Goal: Information Seeking & Learning: Learn about a topic

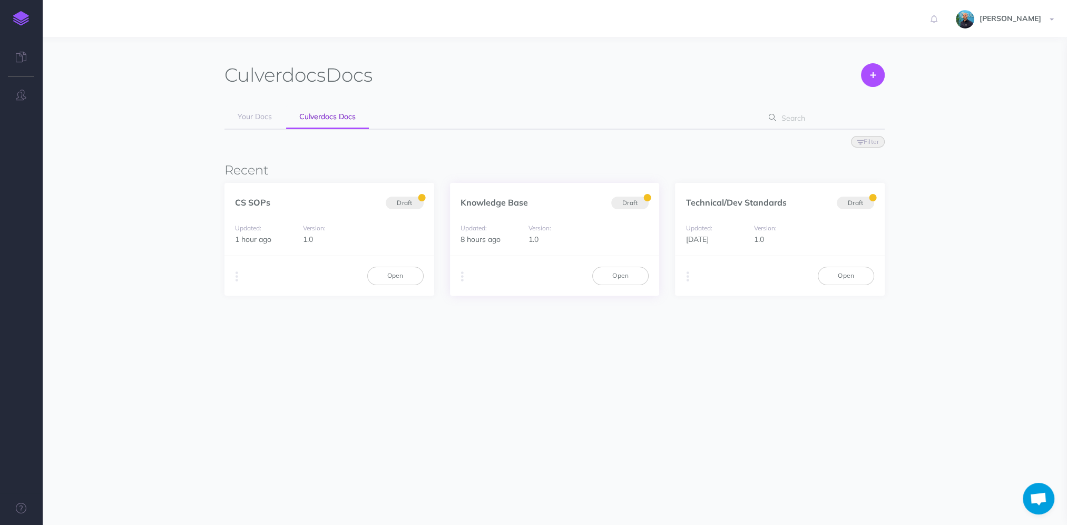
click at [541, 205] on div "Knowledge Base Draft" at bounding box center [555, 197] width 210 height 28
click at [517, 203] on link "Knowledge Base" at bounding box center [494, 202] width 67 height 11
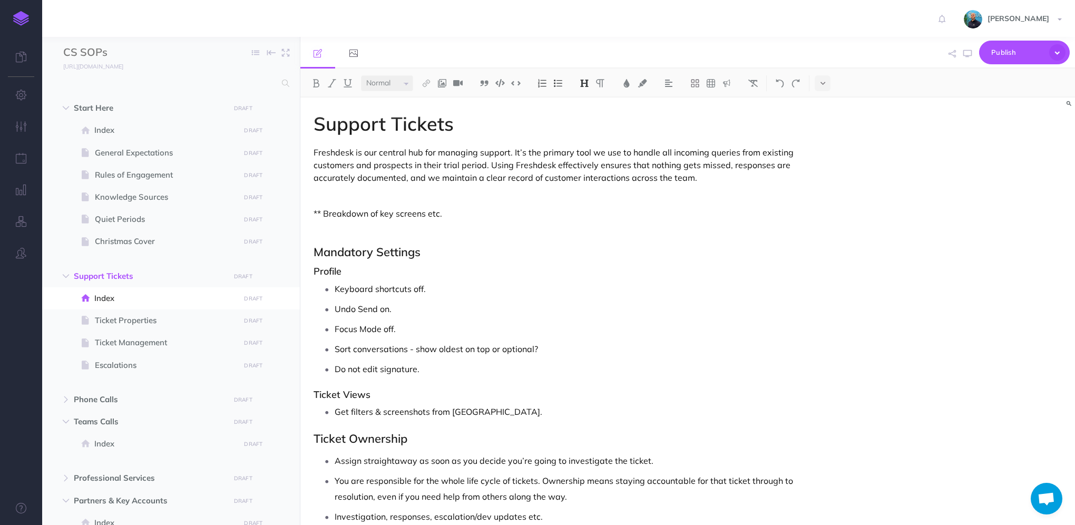
select select "null"
click at [17, 21] on img at bounding box center [21, 18] width 16 height 15
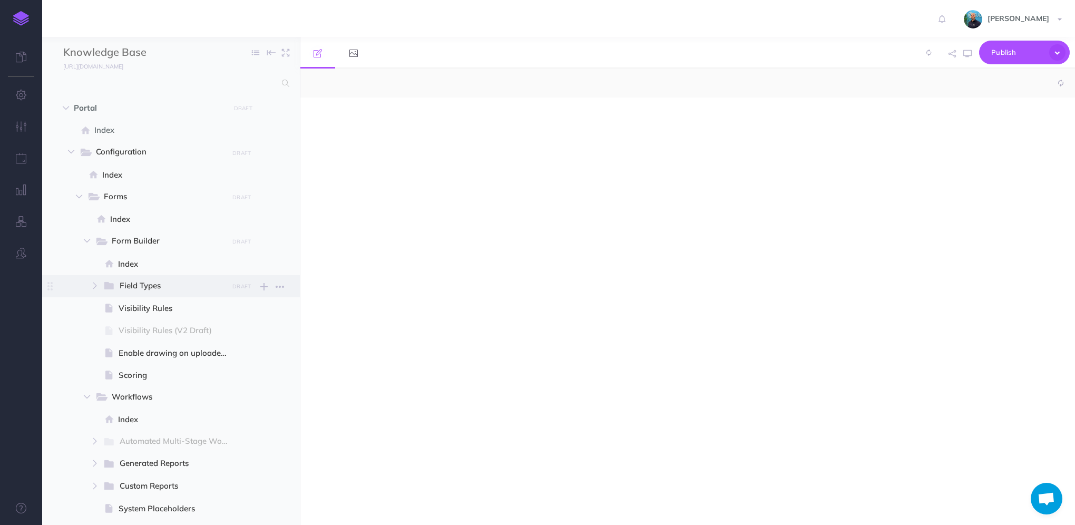
select select "null"
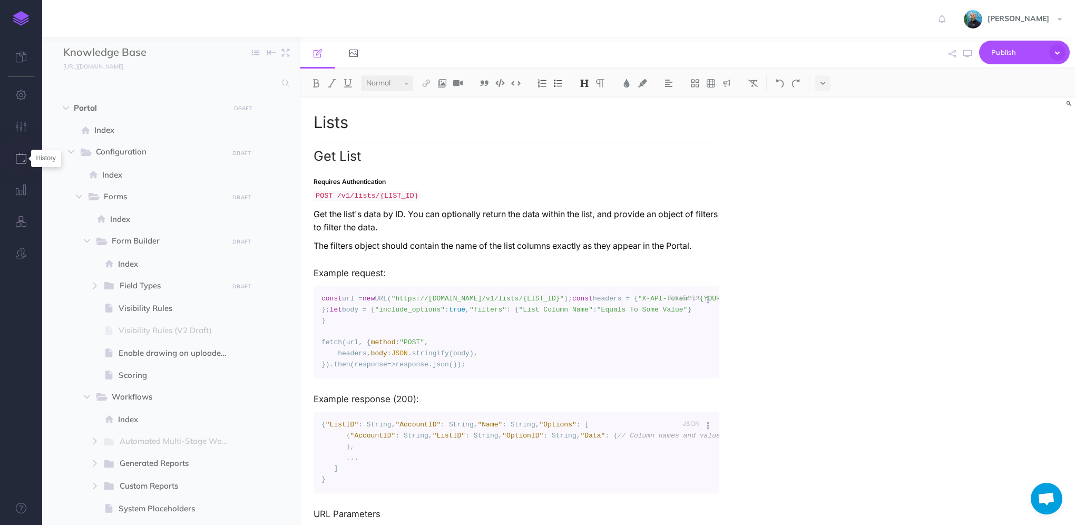
click at [18, 158] on icon "button" at bounding box center [21, 158] width 11 height 11
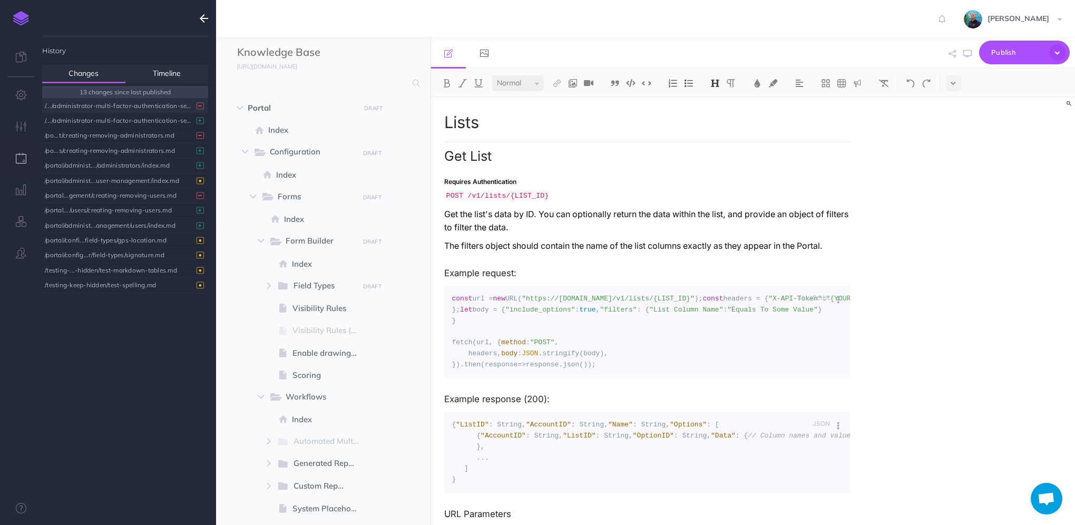
click at [103, 106] on div "/.../administrator-multi-factor-authentication-setup.md" at bounding box center [122, 106] width 155 height 14
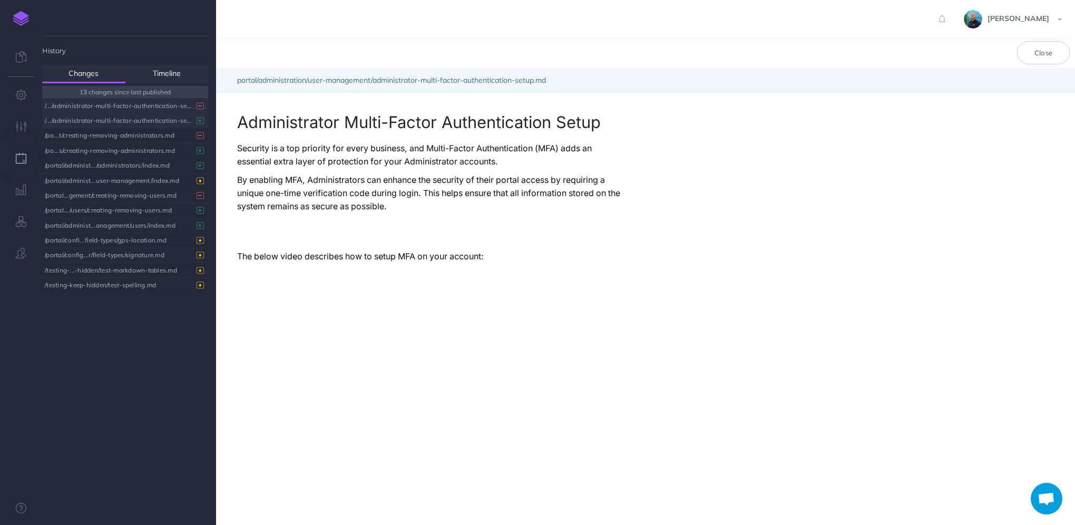
click at [102, 124] on div "/.../administrator-multi-factor-authentication-setup.md" at bounding box center [122, 120] width 155 height 14
click at [97, 139] on div "/po...t/creating-removing-administrators.md" at bounding box center [122, 135] width 155 height 14
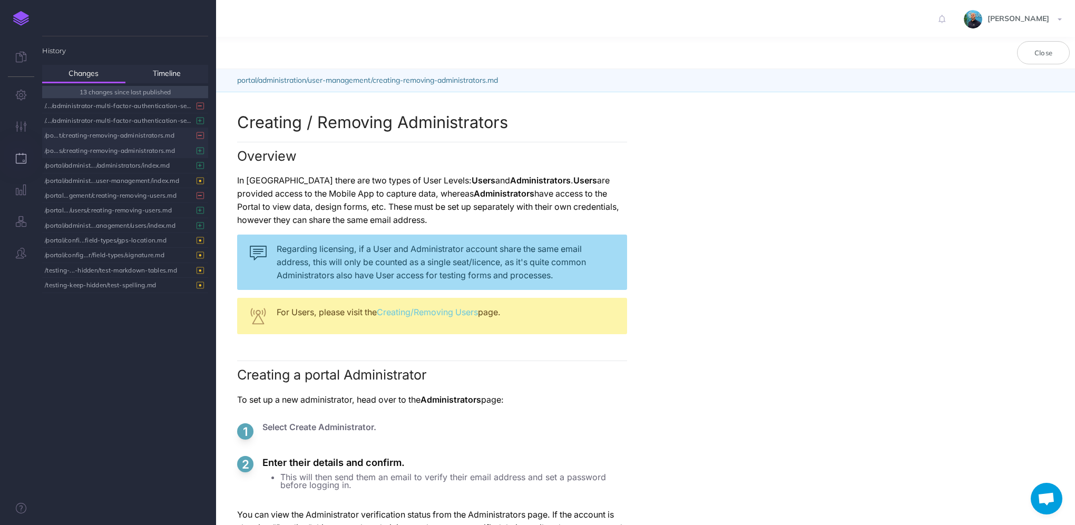
click at [100, 150] on div "/po...s/creating-removing-administrators.md" at bounding box center [122, 150] width 155 height 14
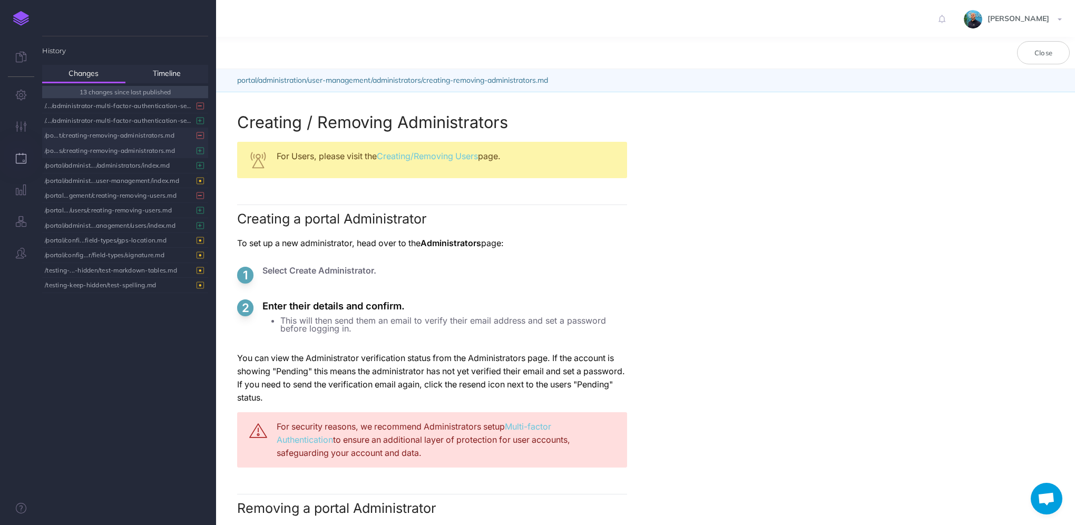
click at [100, 137] on div "/po...t/creating-removing-administrators.md" at bounding box center [122, 135] width 155 height 14
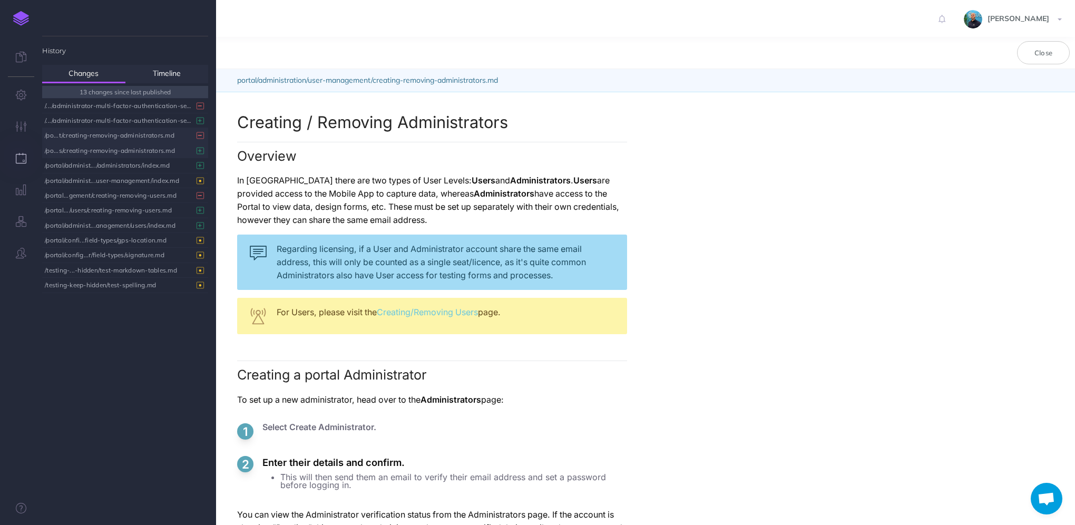
click at [100, 148] on div "/po...s/creating-removing-administrators.md" at bounding box center [122, 150] width 155 height 14
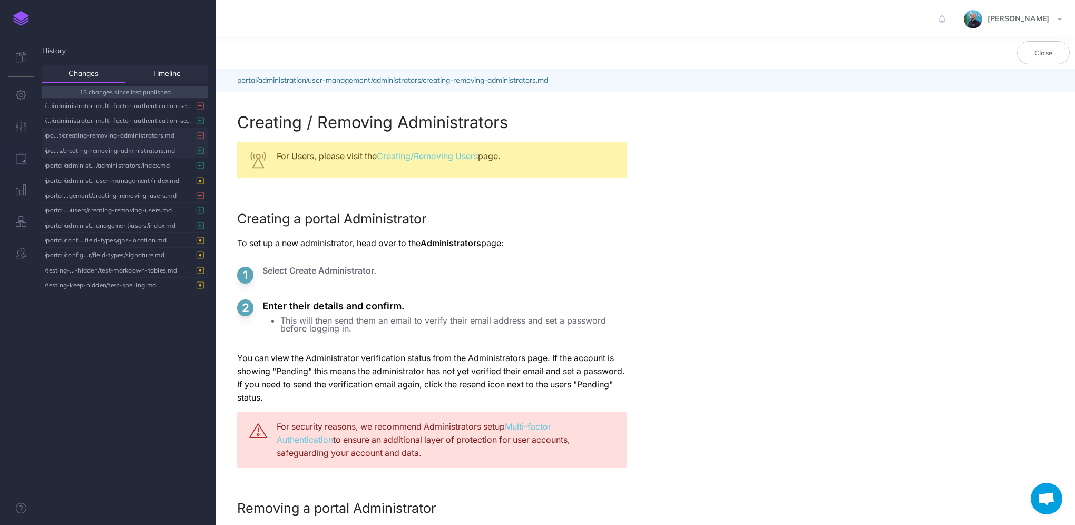
click at [115, 137] on div "/po...t/creating-removing-administrators.md" at bounding box center [122, 135] width 155 height 14
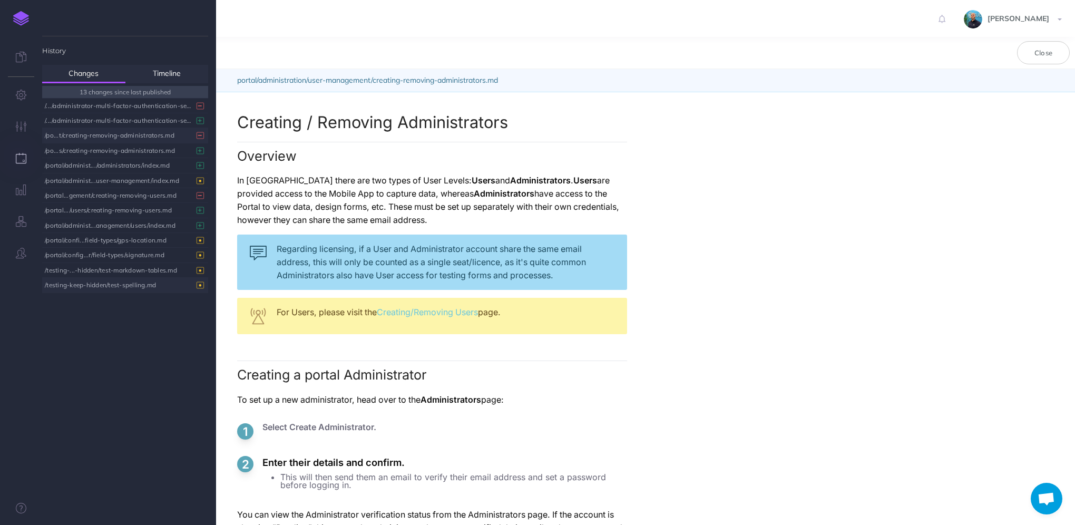
click at [126, 287] on div "/testing-keep-hidden/test-spelling.md" at bounding box center [122, 285] width 155 height 14
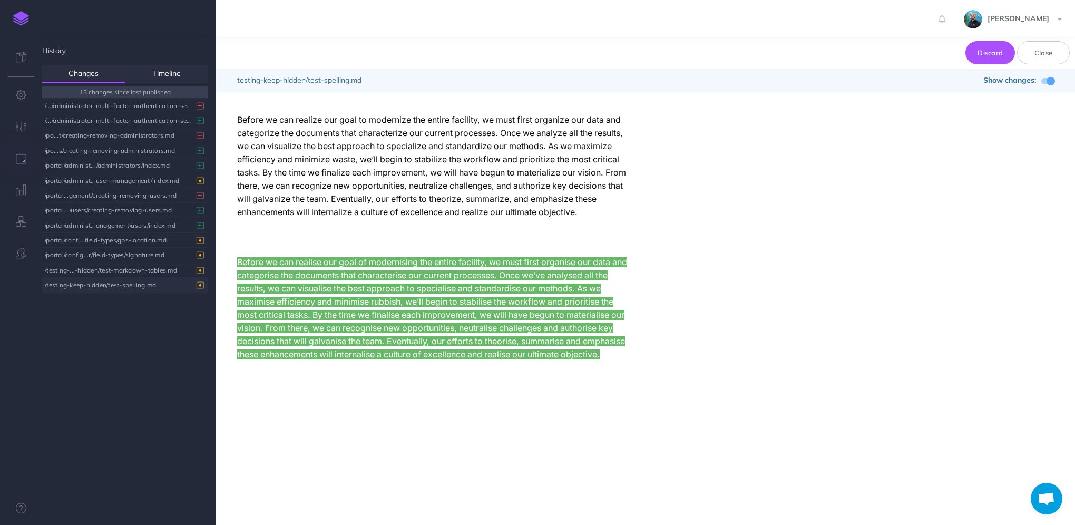
click at [1049, 83] on span at bounding box center [1051, 81] width 8 height 8
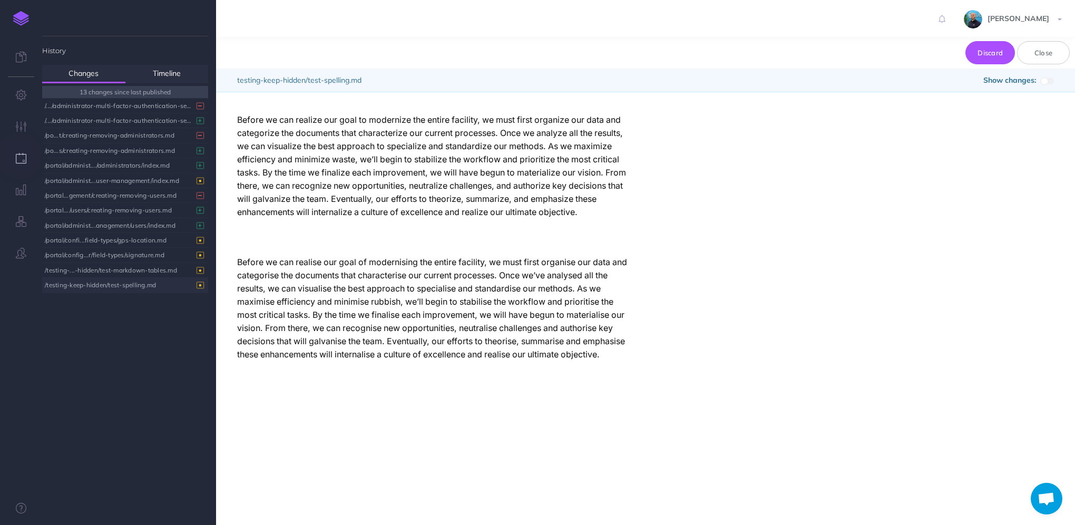
click at [1049, 83] on span at bounding box center [1047, 81] width 13 height 6
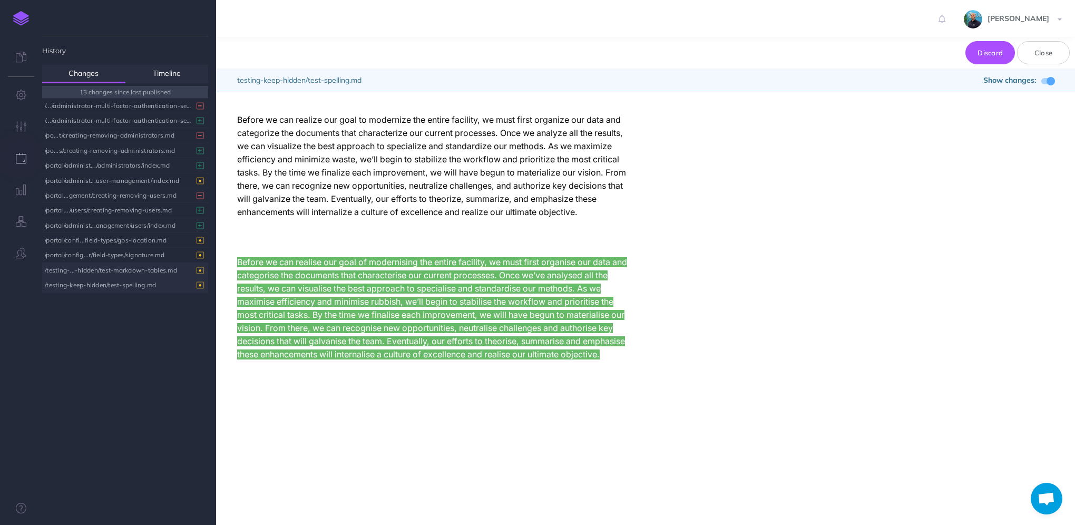
click at [82, 271] on div "/testing-...-hidden/test-markdown-tables.md" at bounding box center [122, 270] width 155 height 14
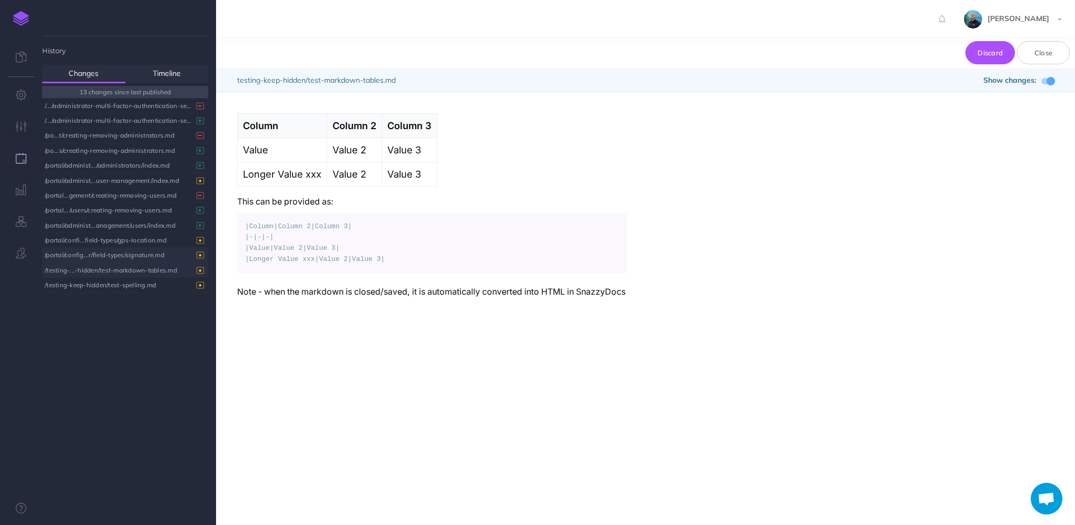
click at [95, 251] on div "/portal/config...r/field-types/signature.md" at bounding box center [122, 255] width 155 height 14
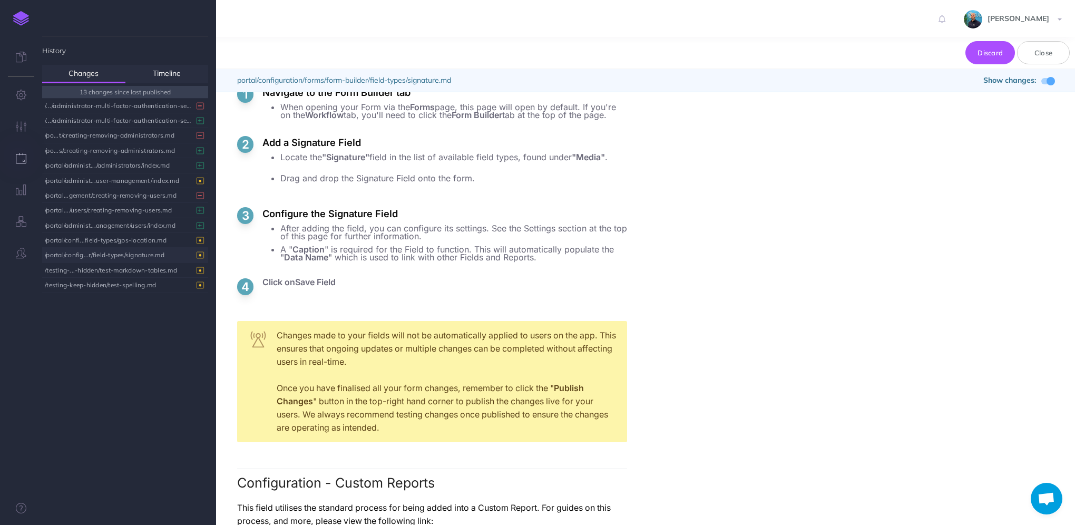
scroll to position [1370, 0]
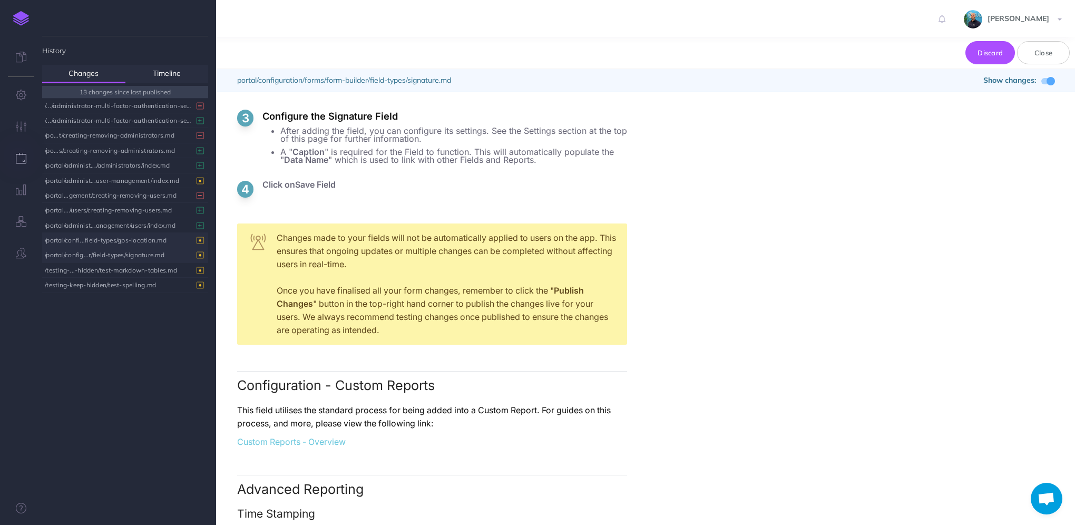
click at [130, 240] on div "/portal/confi...field-types/gps-location.md" at bounding box center [122, 240] width 155 height 14
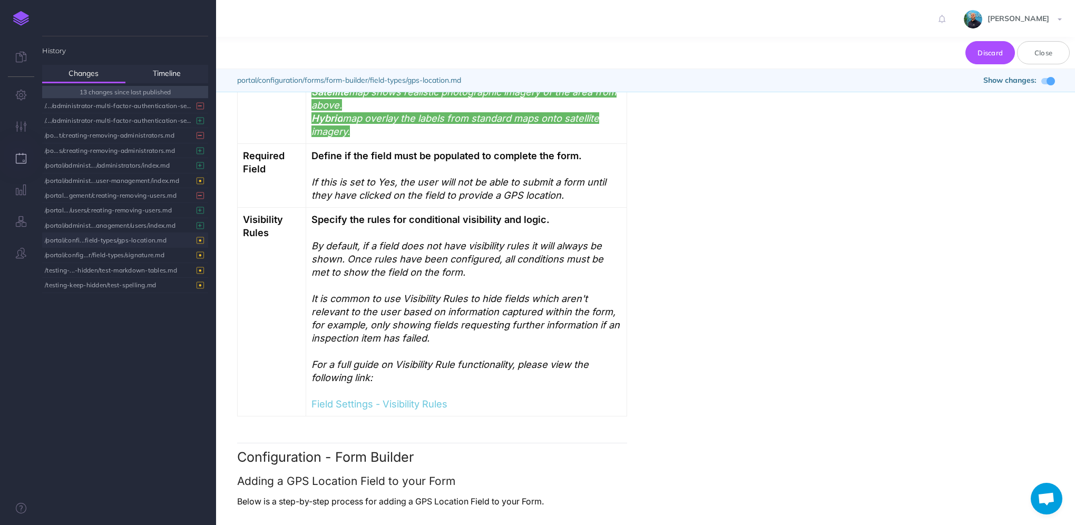
scroll to position [1423, 0]
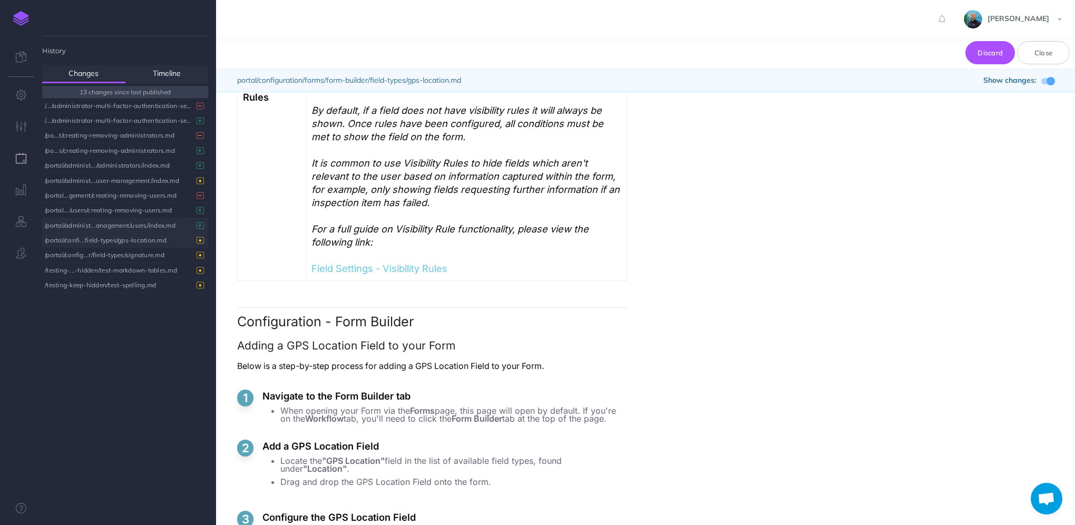
click at [120, 228] on div "/portal/administ...anagement/users/index.md" at bounding box center [122, 225] width 155 height 14
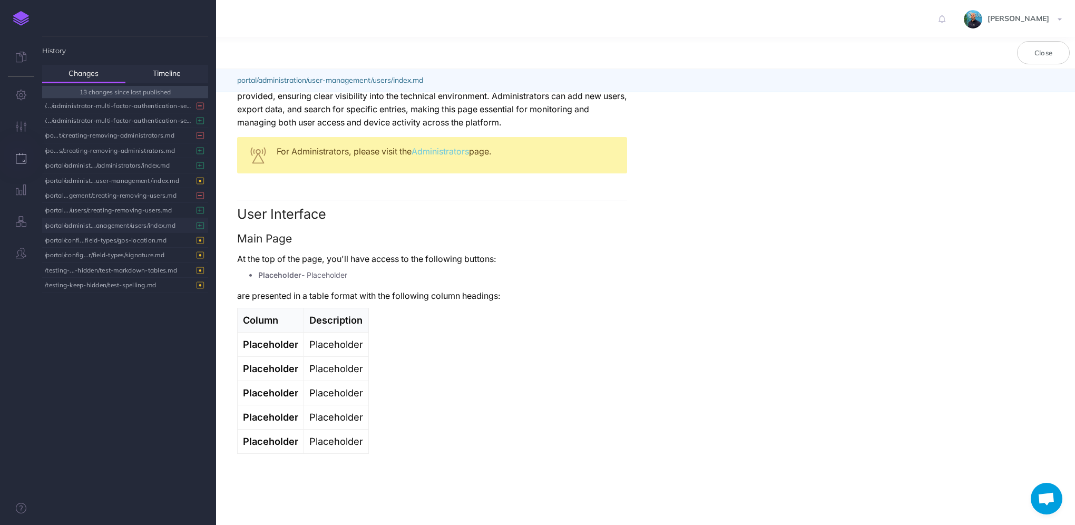
scroll to position [119, 0]
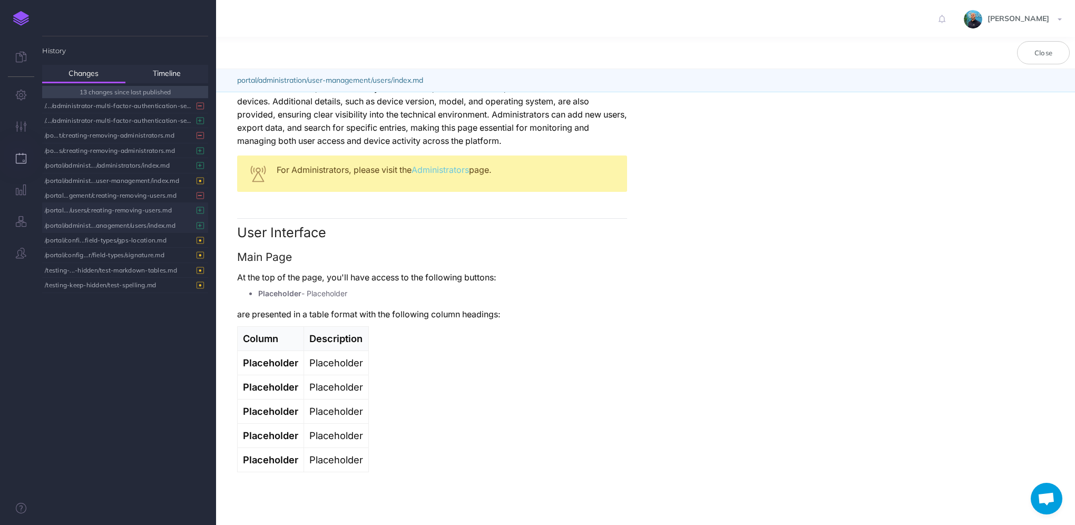
click at [128, 213] on div "/portal.../users/creating-removing-users.md" at bounding box center [122, 210] width 155 height 14
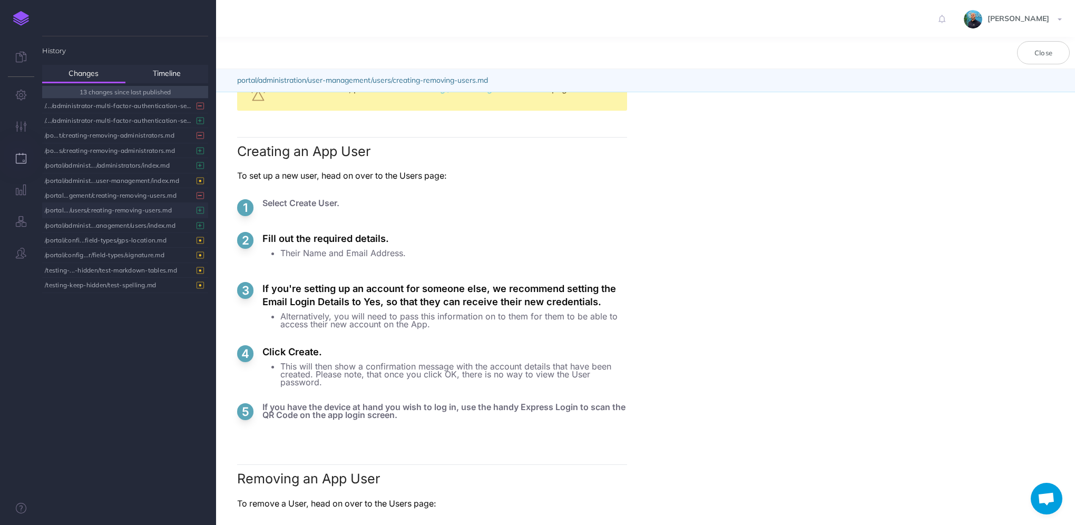
scroll to position [0, 0]
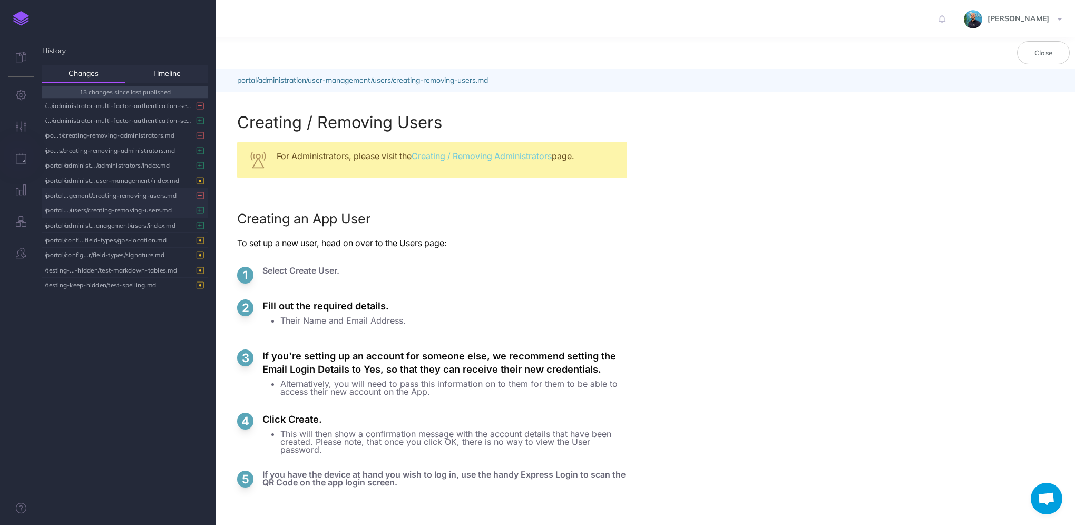
click at [101, 196] on div "/portal...gement/creating-removing-users.md" at bounding box center [122, 195] width 155 height 14
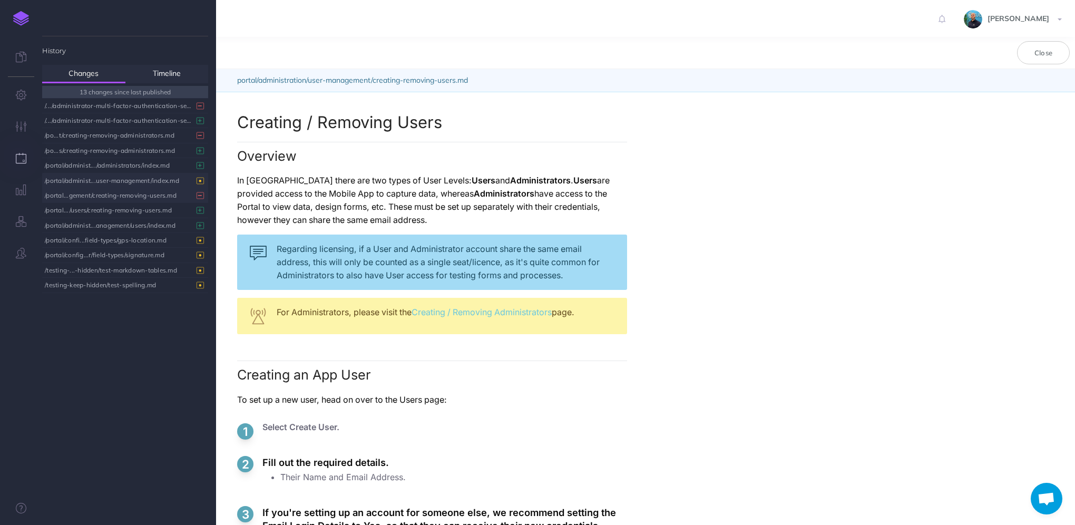
click at [128, 187] on div "/portal/administ...user-management/index.md" at bounding box center [122, 180] width 155 height 14
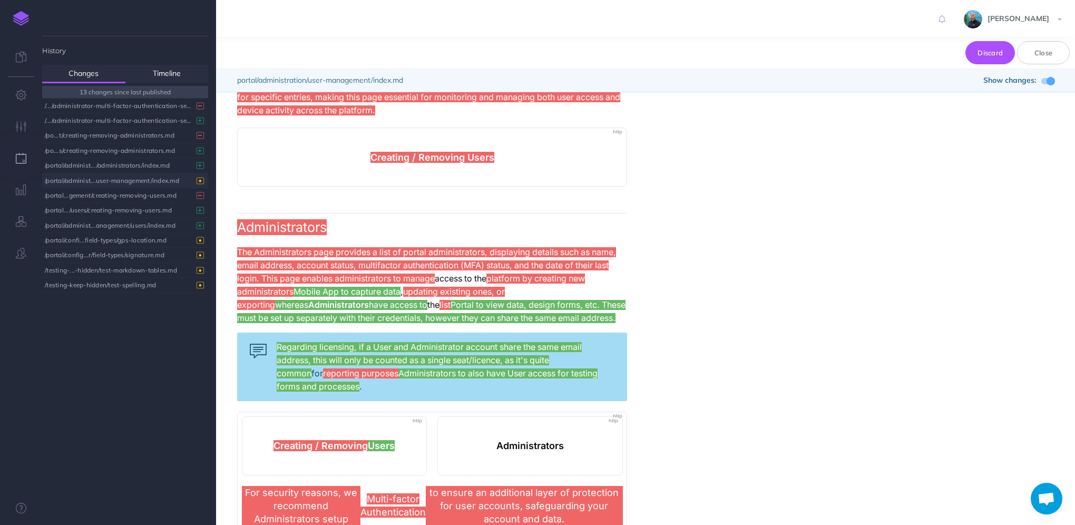
scroll to position [211, 0]
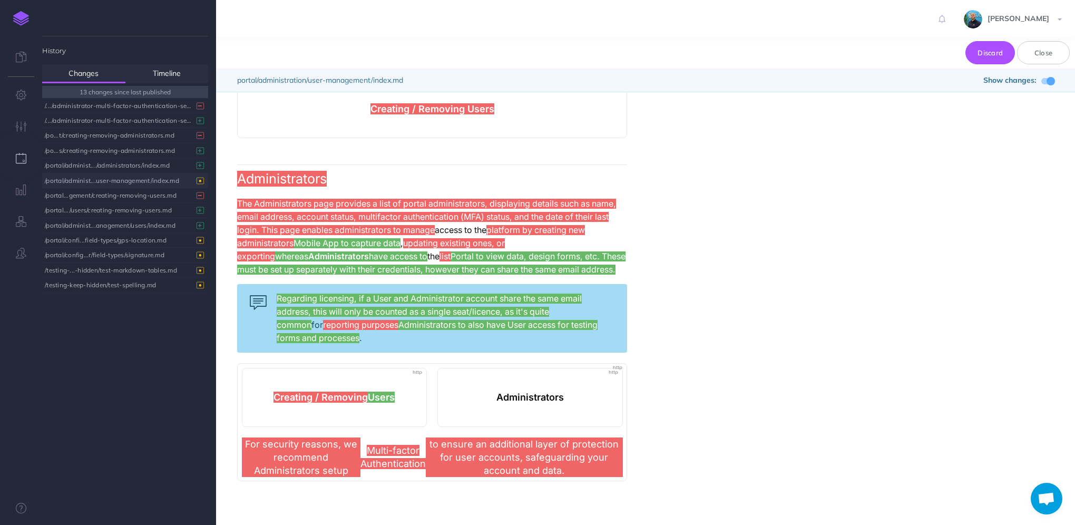
click at [1050, 82] on span at bounding box center [1051, 81] width 8 height 8
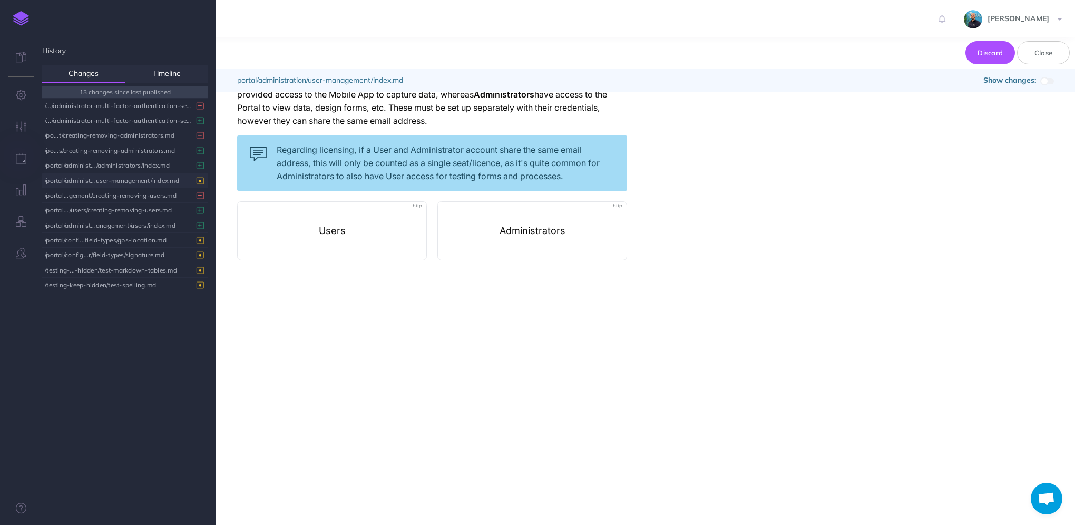
scroll to position [0, 0]
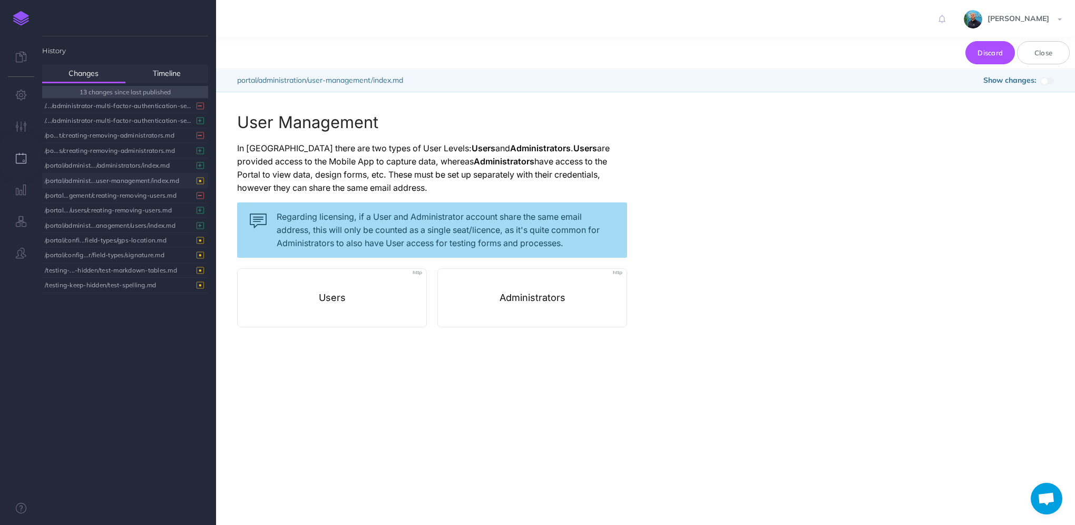
click at [1046, 80] on span at bounding box center [1044, 81] width 8 height 8
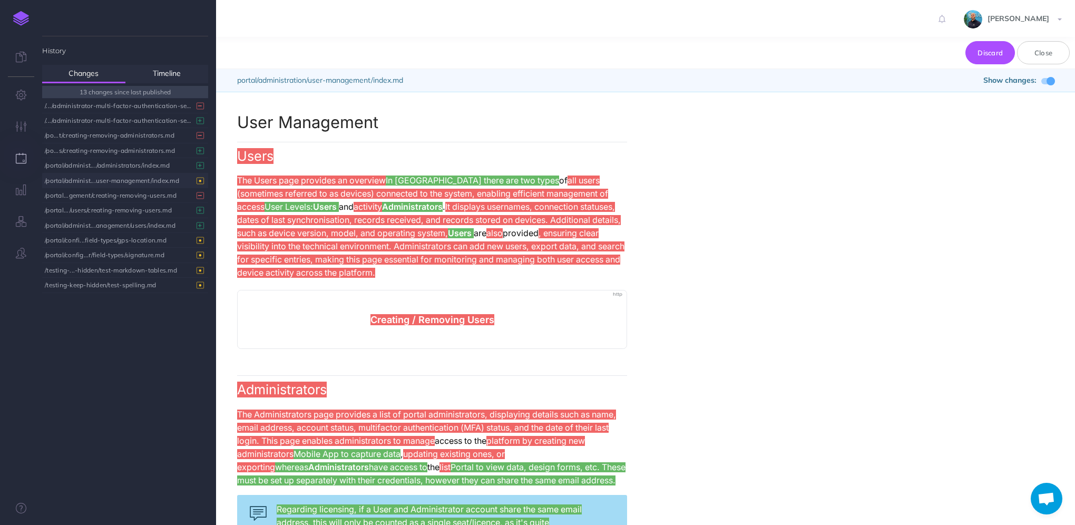
click at [1046, 80] on span at bounding box center [1047, 81] width 13 height 6
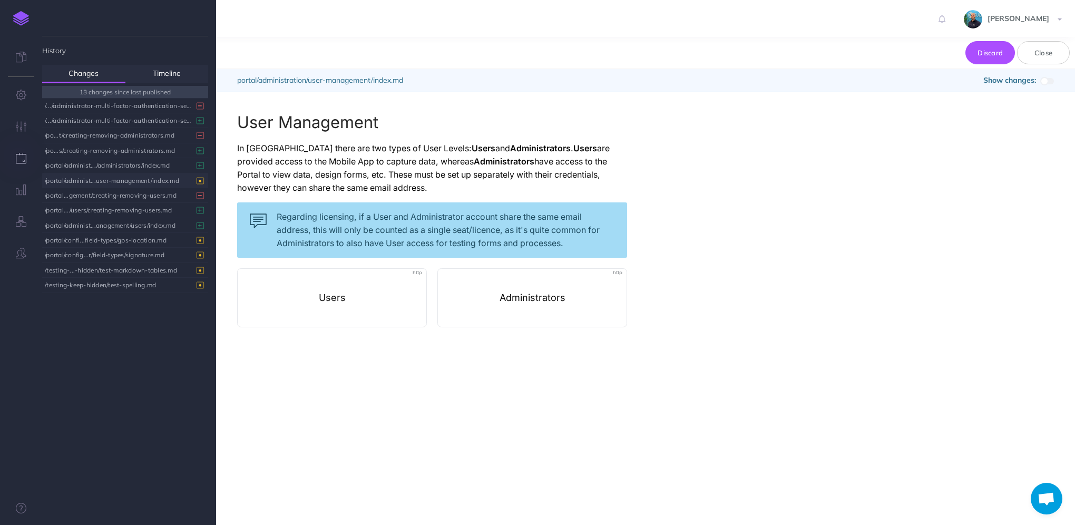
click at [1046, 84] on span at bounding box center [1044, 81] width 8 height 8
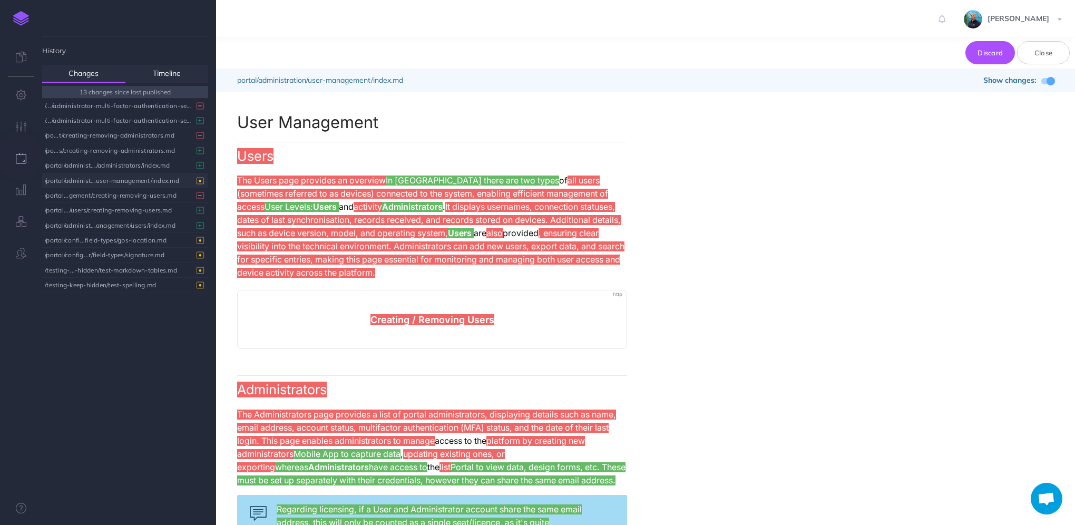
click at [23, 23] on img at bounding box center [21, 18] width 16 height 15
